Goal: Task Accomplishment & Management: Manage account settings

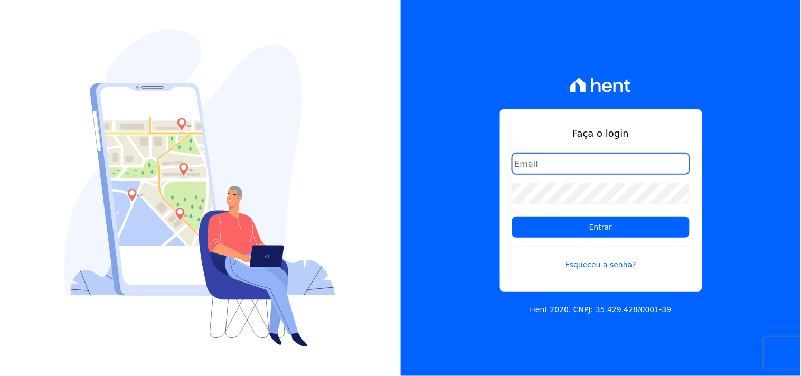
type input "[PERSON_NAME][EMAIL_ADDRESS][PERSON_NAME][DOMAIN_NAME]"
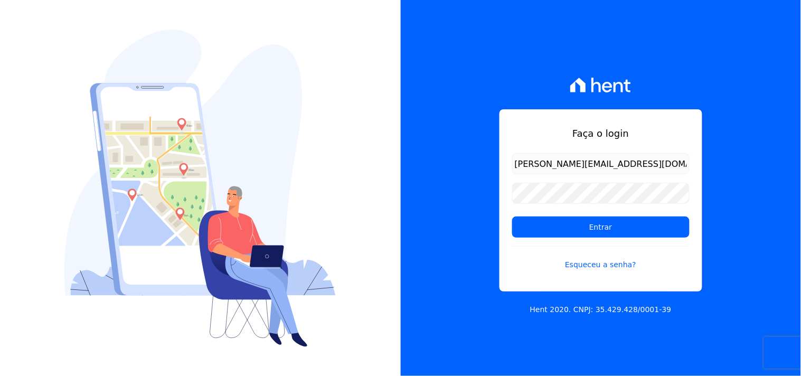
click at [597, 241] on form "renato.rodrigues@viasul.com Entrar Esqueceu a senha?" at bounding box center [600, 218] width 177 height 130
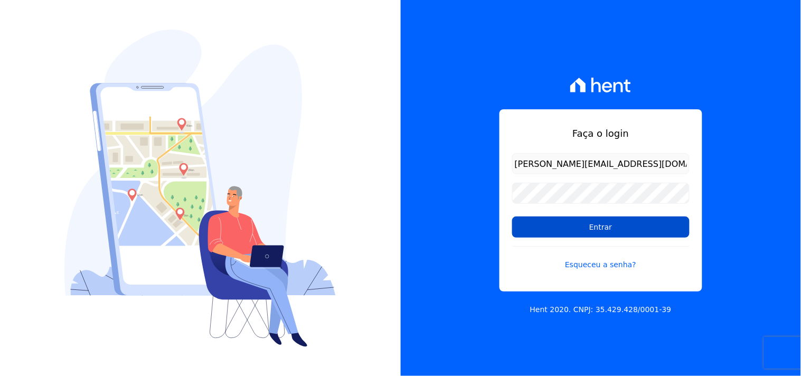
drag, startPoint x: 597, startPoint y: 241, endPoint x: 603, endPoint y: 225, distance: 17.2
click at [598, 239] on form "renato.rodrigues@viasul.com Entrar Esqueceu a senha?" at bounding box center [600, 218] width 177 height 130
click at [603, 224] on input "Entrar" at bounding box center [600, 227] width 177 height 21
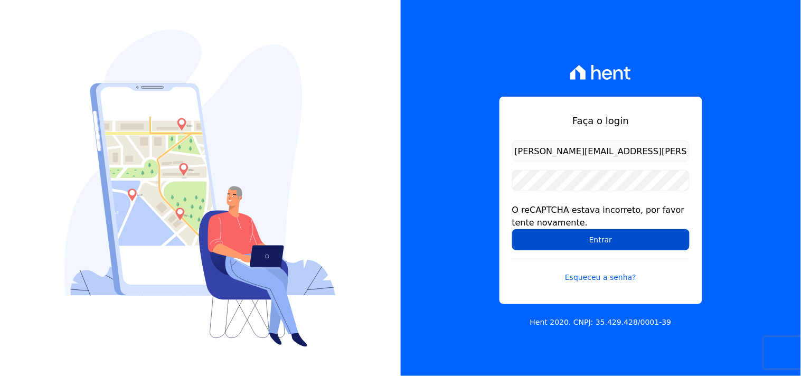
click at [554, 247] on input "Entrar" at bounding box center [600, 239] width 177 height 21
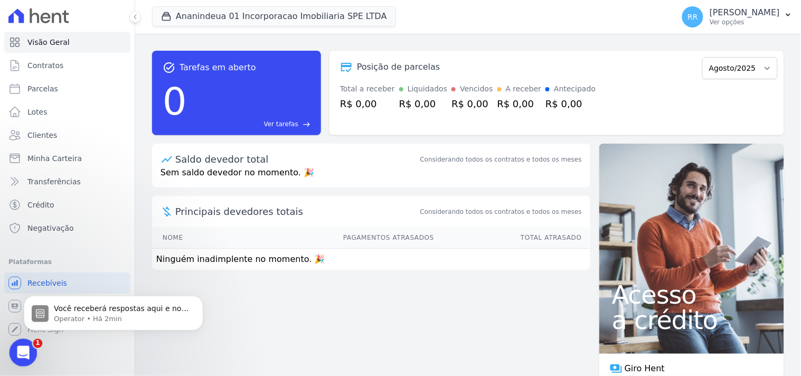
click at [18, 348] on icon "Abrir mensagem da Intercom" at bounding box center [21, 351] width 17 height 17
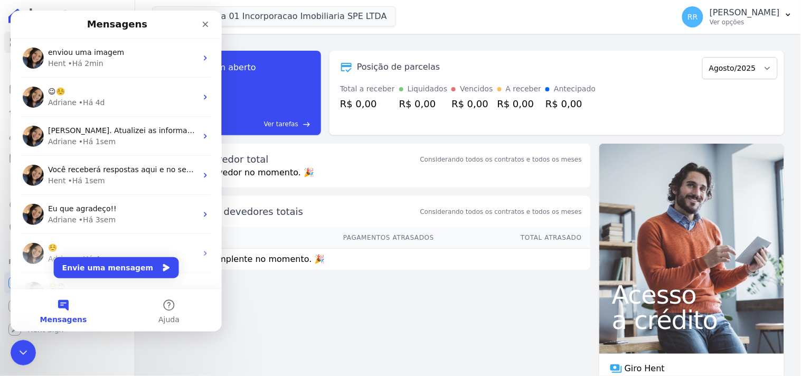
click at [73, 35] on nav "Mensagens" at bounding box center [115, 24] width 211 height 28
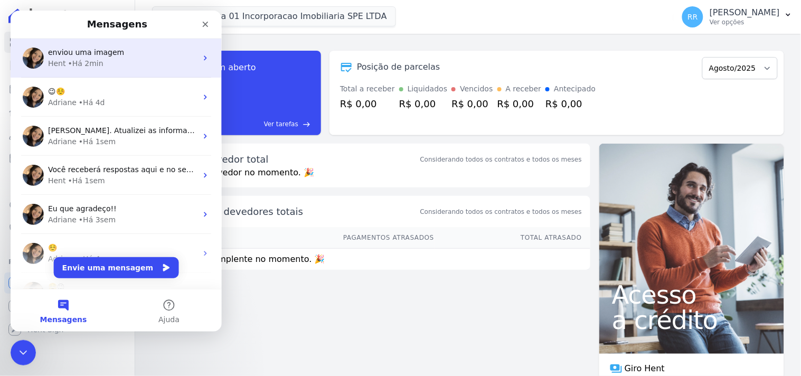
click at [76, 50] on span "enviou uma imagem" at bounding box center [86, 52] width 76 height 8
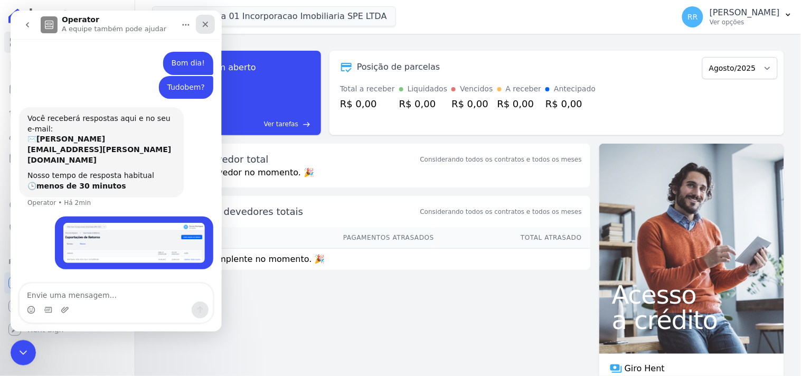
click at [210, 24] on div "Fechar" at bounding box center [204, 23] width 19 height 19
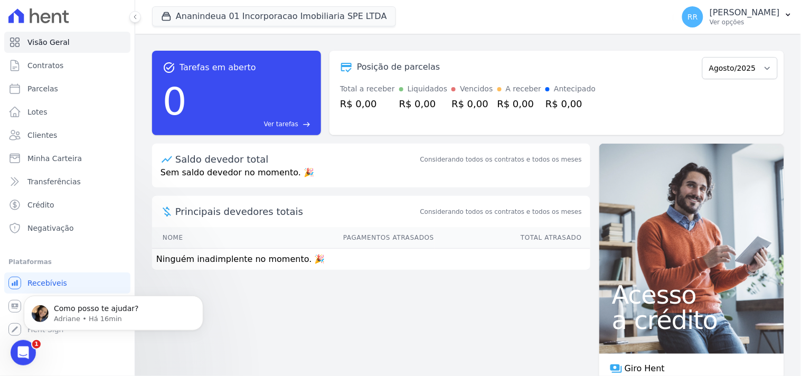
scroll to position [159, 0]
